Goal: Check status: Check status

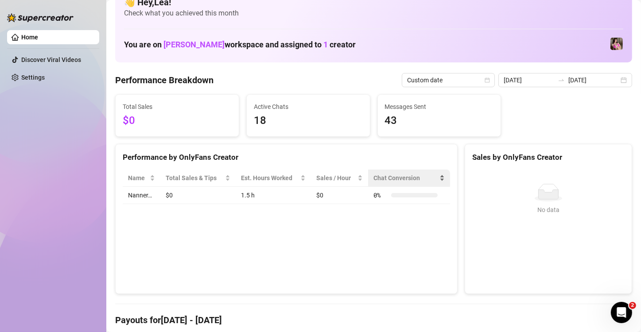
scroll to position [15, 0]
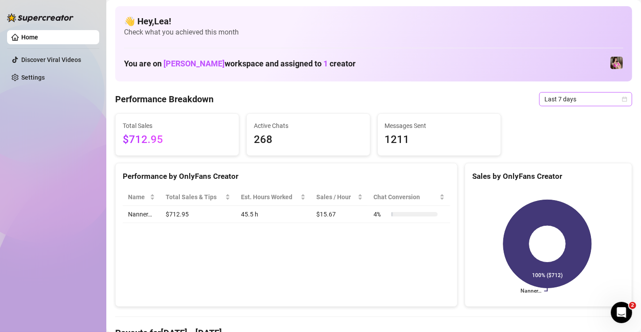
click at [621, 102] on div "Last 7 days" at bounding box center [585, 99] width 93 height 14
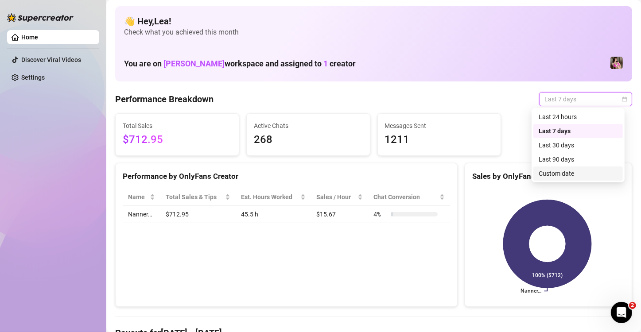
click at [564, 171] on div "Custom date" at bounding box center [577, 174] width 79 height 10
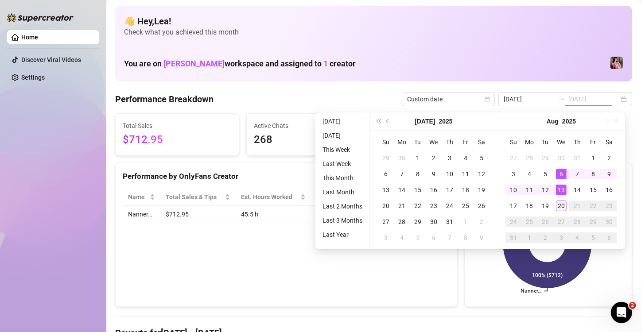
type input "[DATE]"
click at [559, 203] on div "20" at bounding box center [561, 206] width 11 height 11
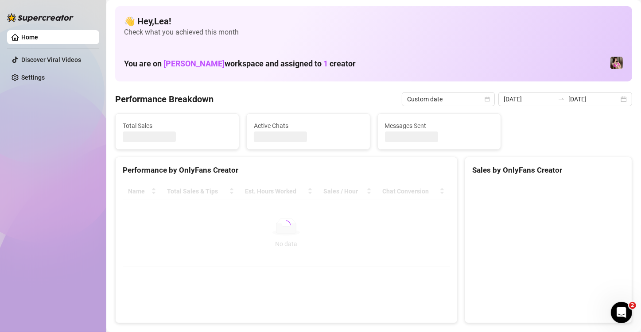
type input "2025-08-06"
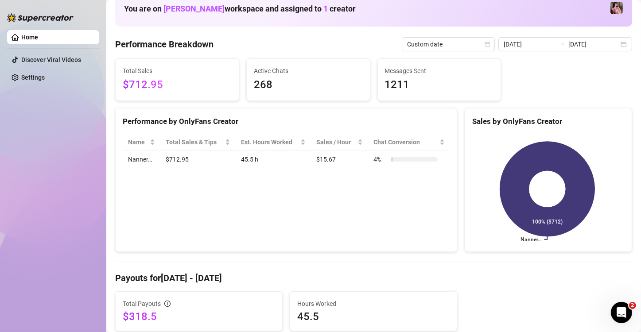
scroll to position [29, 0]
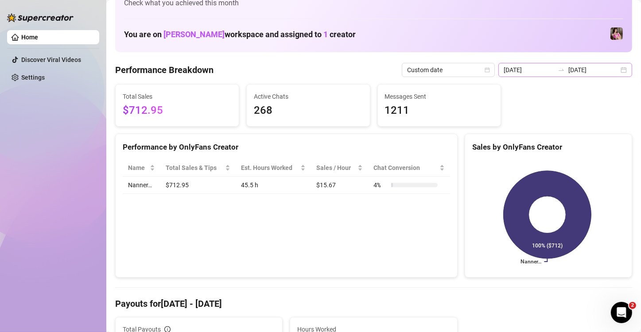
click at [615, 69] on div "2025-08-06 2025-08-20" at bounding box center [565, 70] width 134 height 14
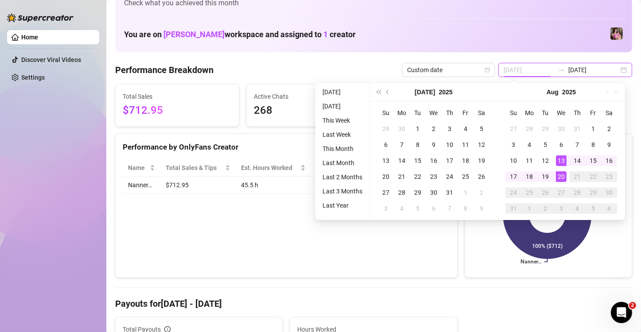
type input "[DATE]"
click at [560, 174] on div "20" at bounding box center [561, 176] width 11 height 11
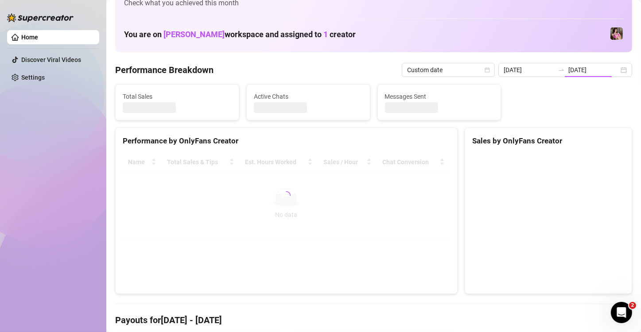
type input "[DATE]"
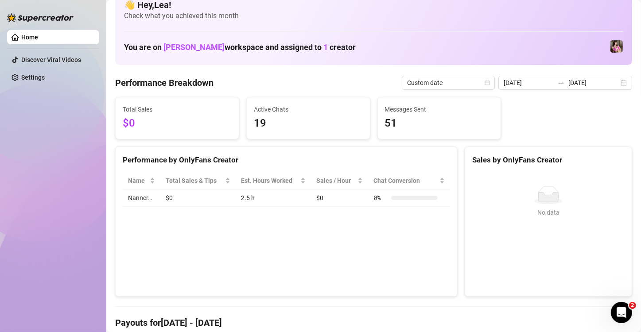
scroll to position [15, 0]
